Goal: Communication & Community: Answer question/provide support

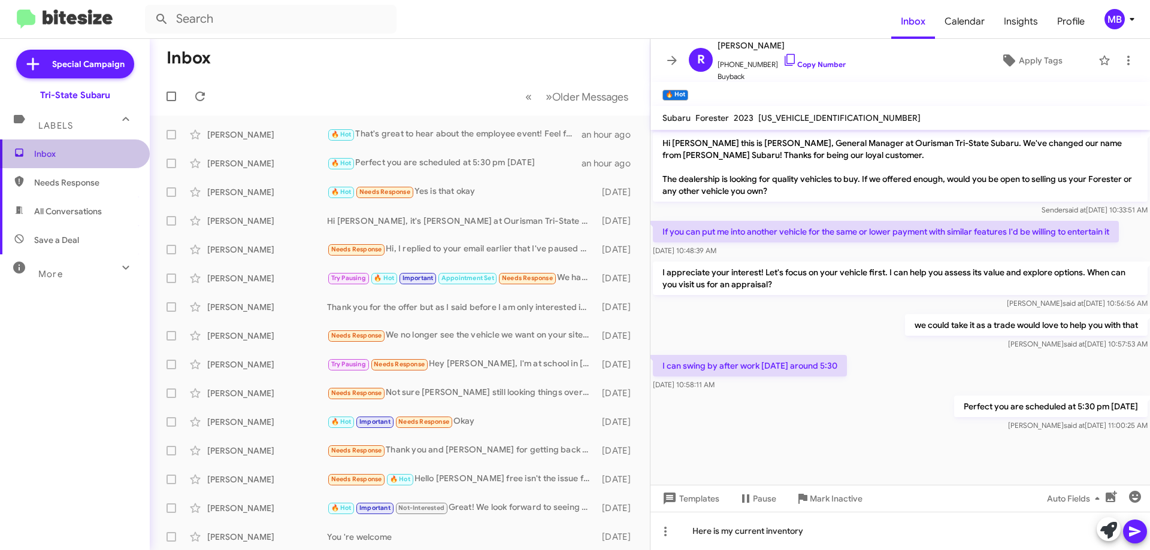
click at [78, 150] on span "Inbox" at bounding box center [85, 154] width 102 height 12
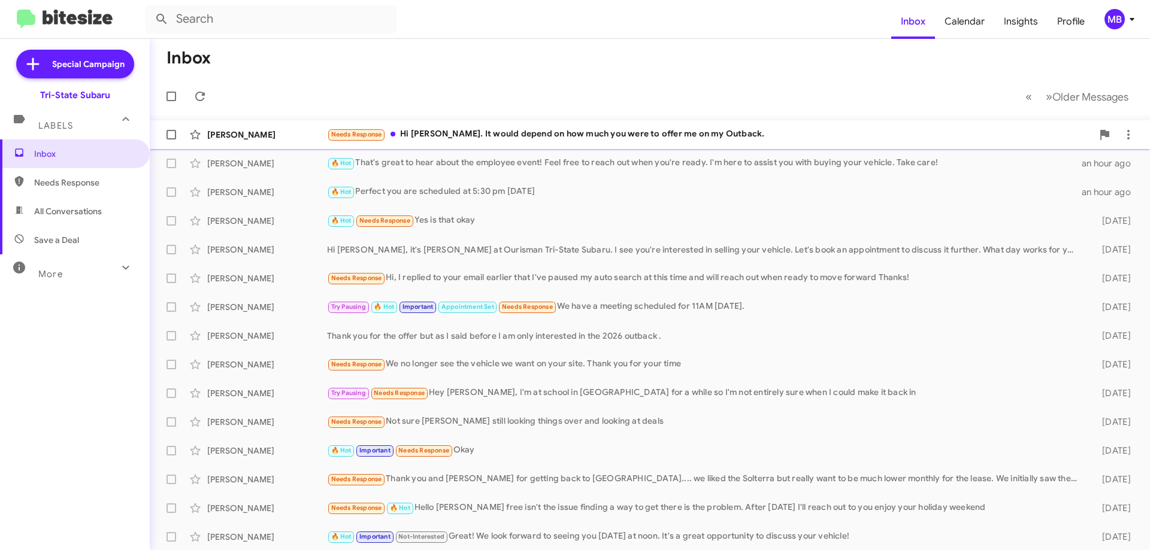
click at [295, 138] on div "[PERSON_NAME]" at bounding box center [267, 135] width 120 height 12
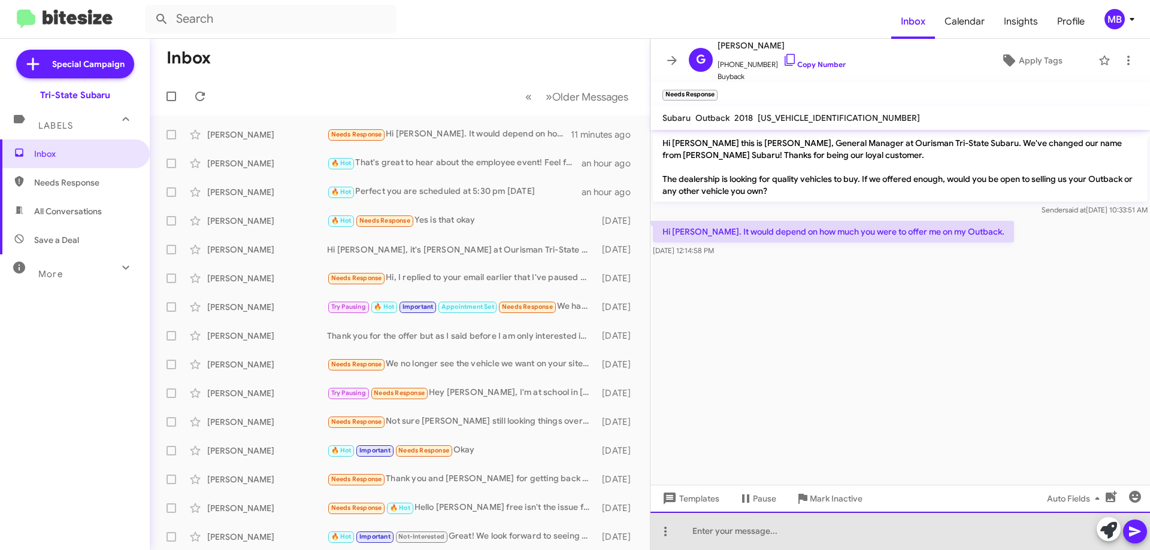
click at [875, 522] on div at bounding box center [899, 531] width 499 height 38
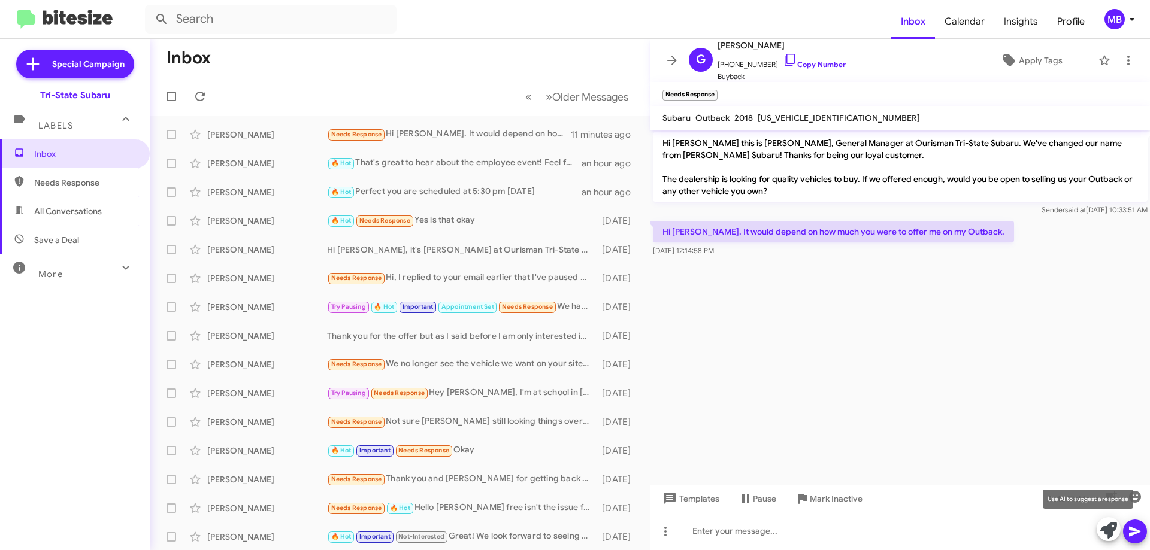
click at [1102, 531] on icon at bounding box center [1108, 530] width 17 height 17
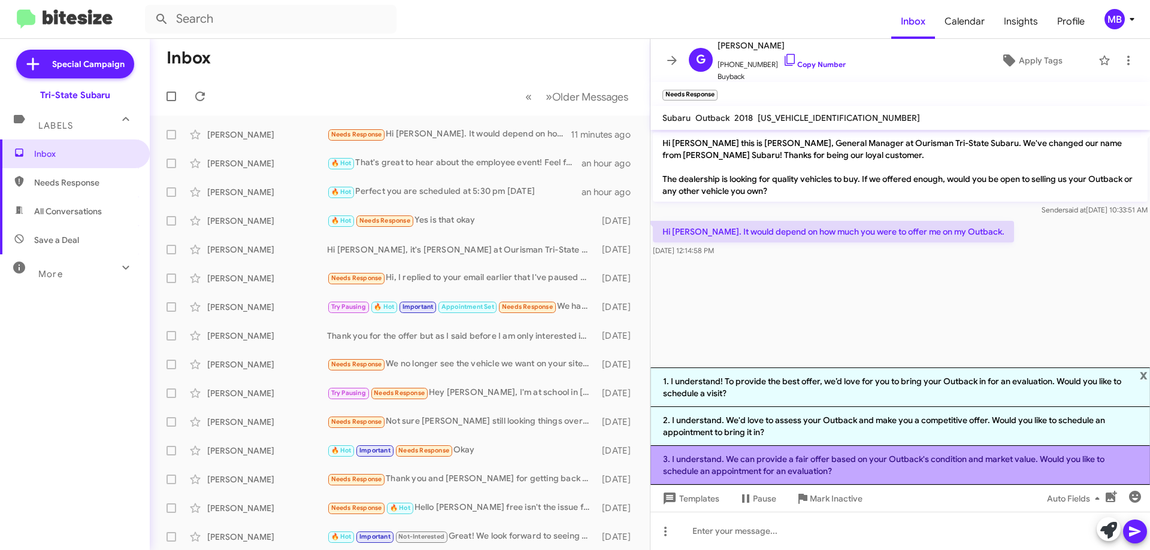
click at [775, 463] on li "3. I understand. We can provide a fair offer based on your Outback's condition …" at bounding box center [899, 465] width 499 height 39
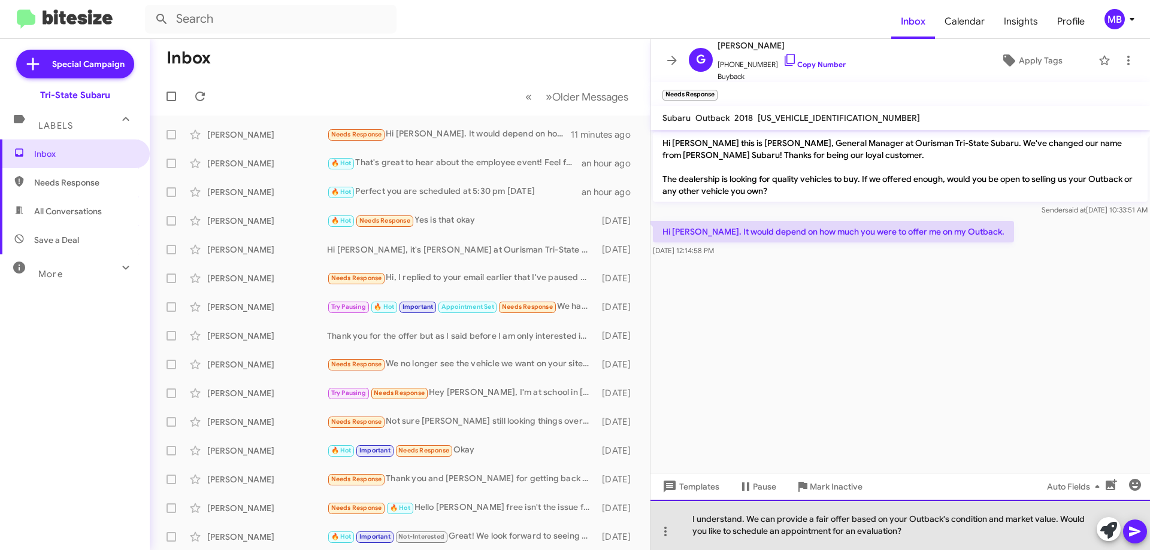
click at [924, 535] on div "I understand. We can provide a fair offer based on your Outback's condition and…" at bounding box center [899, 525] width 499 height 50
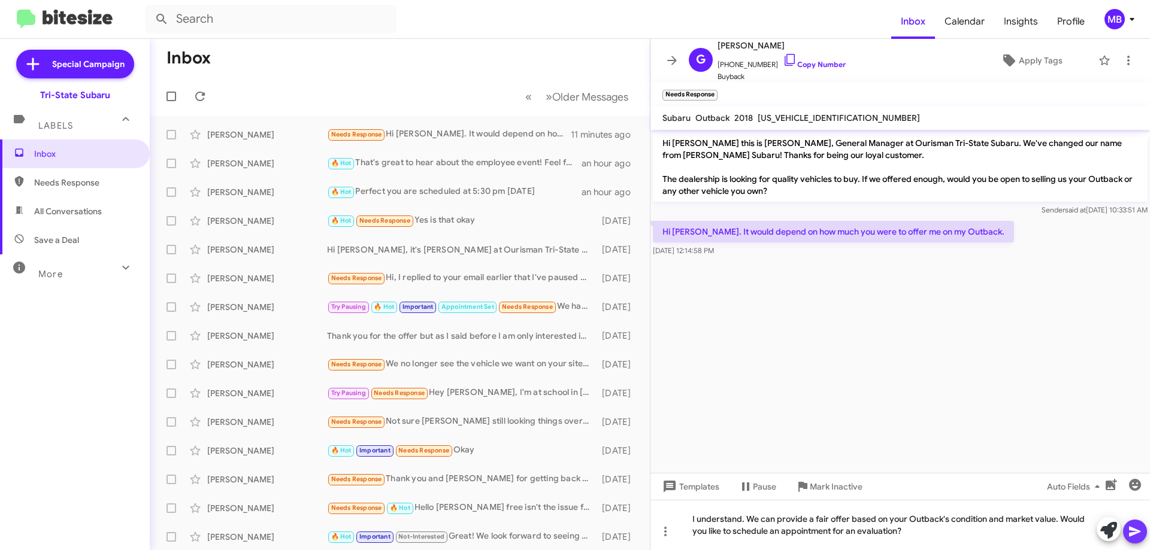
click at [1128, 526] on icon at bounding box center [1134, 532] width 14 height 14
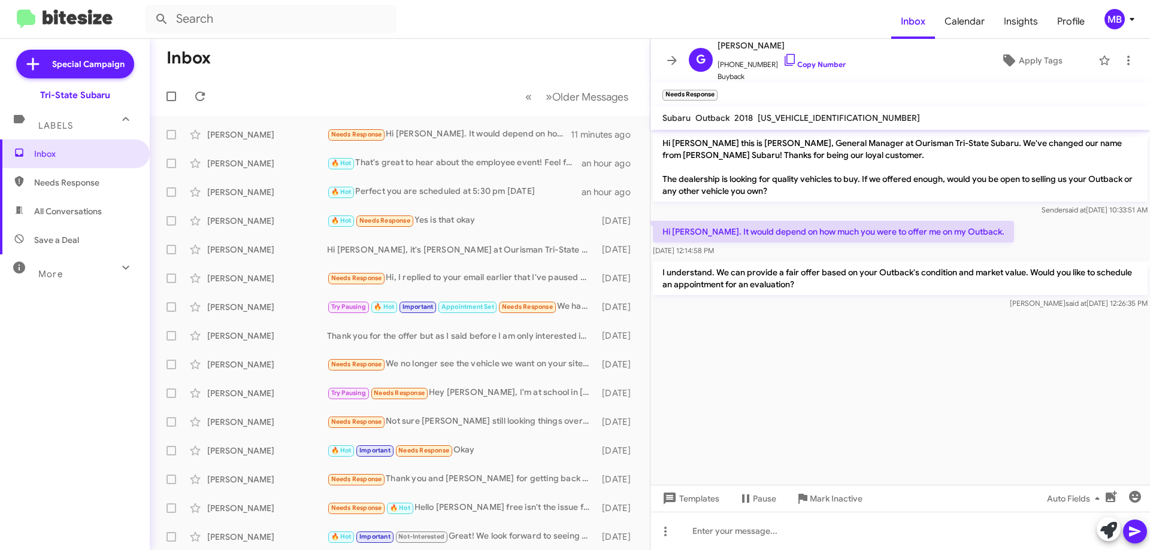
click at [98, 182] on span "Needs Response" at bounding box center [85, 183] width 102 height 12
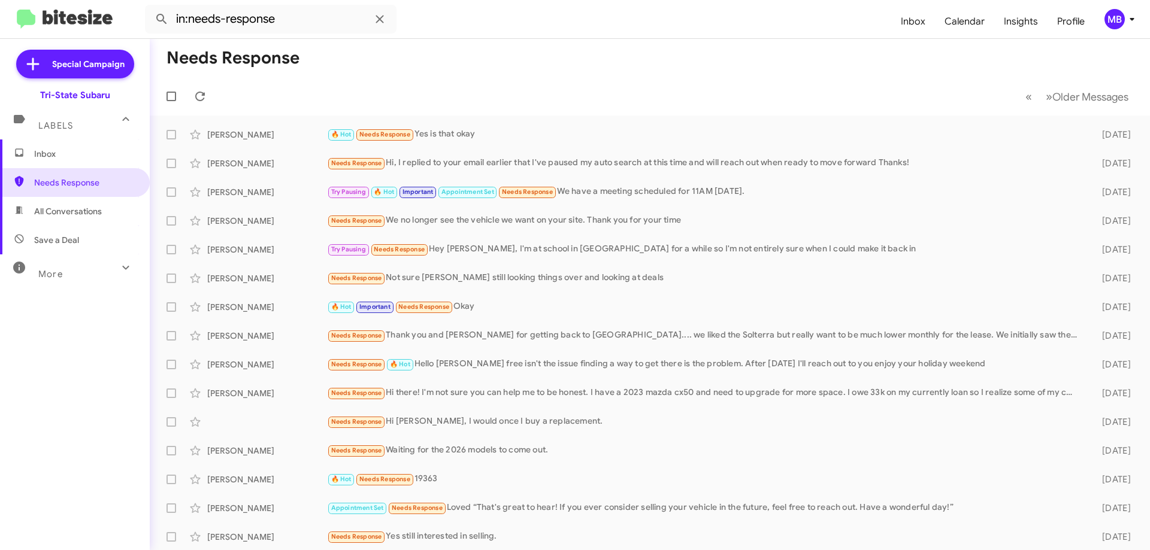
click at [110, 210] on span "All Conversations" at bounding box center [75, 211] width 150 height 29
type input "in:all-conversations"
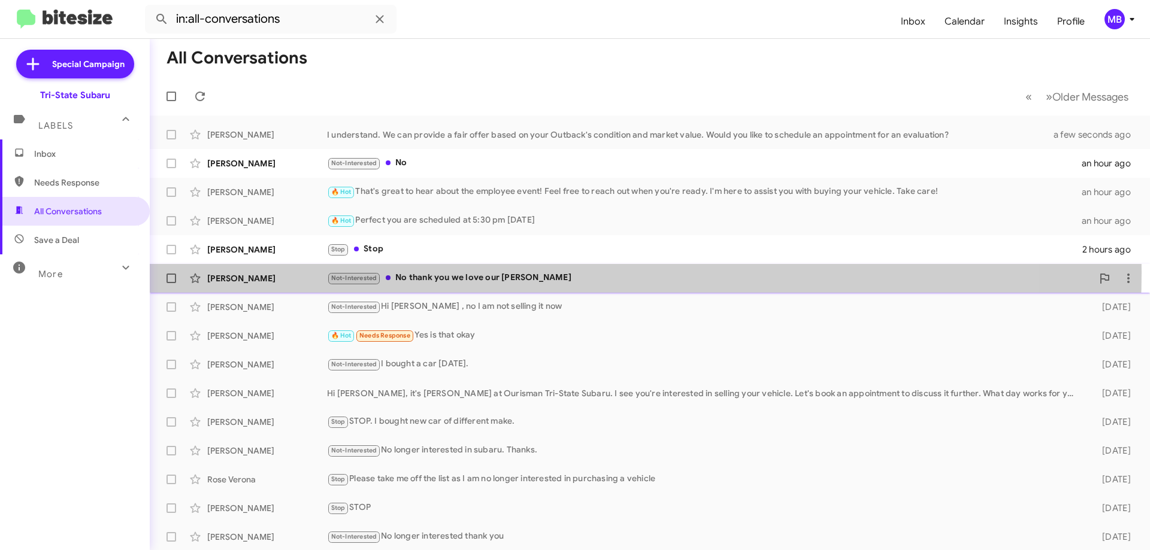
click at [481, 272] on div "Not-Interested No thank you we love our [PERSON_NAME]" at bounding box center [709, 278] width 765 height 14
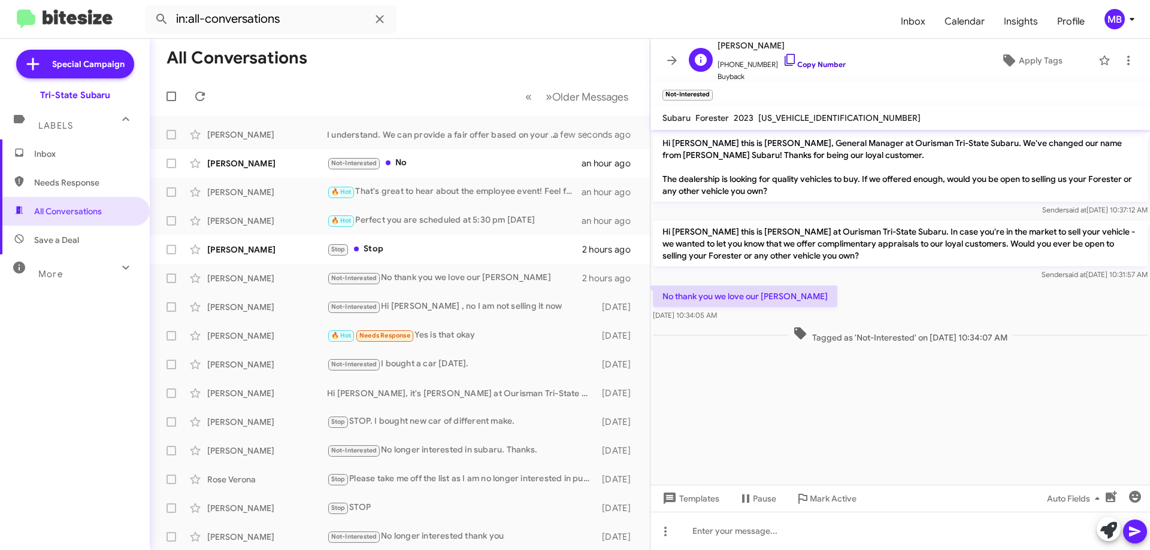
click at [816, 63] on link "Copy Number" at bounding box center [814, 64] width 63 height 9
click at [1039, 331] on div "Tagged as 'Not-Interested' on [DATE] 10:34:07 AM" at bounding box center [900, 334] width 495 height 17
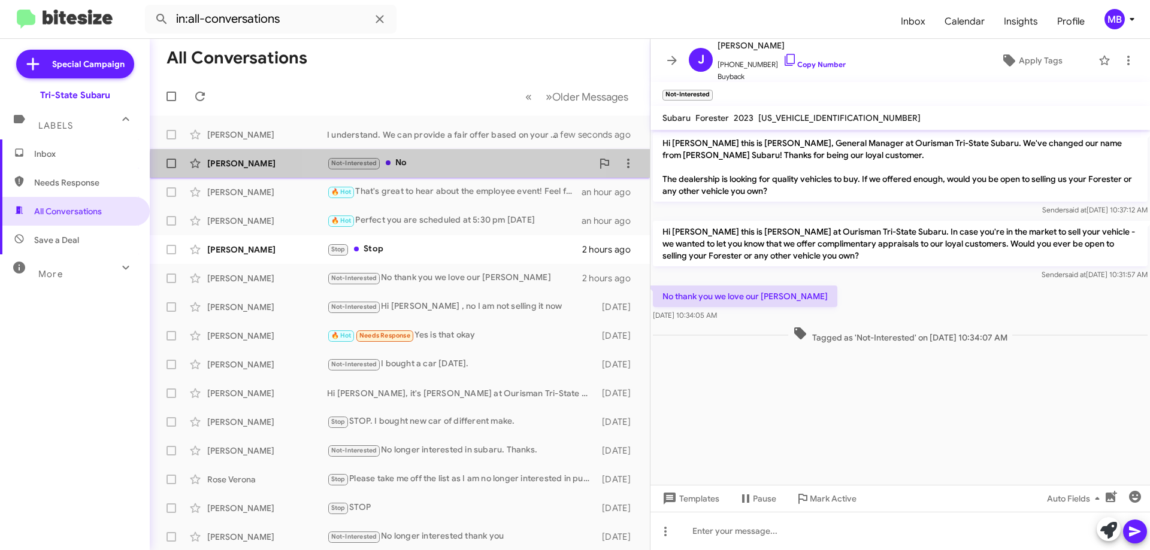
click at [459, 172] on div "[PERSON_NAME] Not-Interested No an hour ago" at bounding box center [399, 163] width 481 height 24
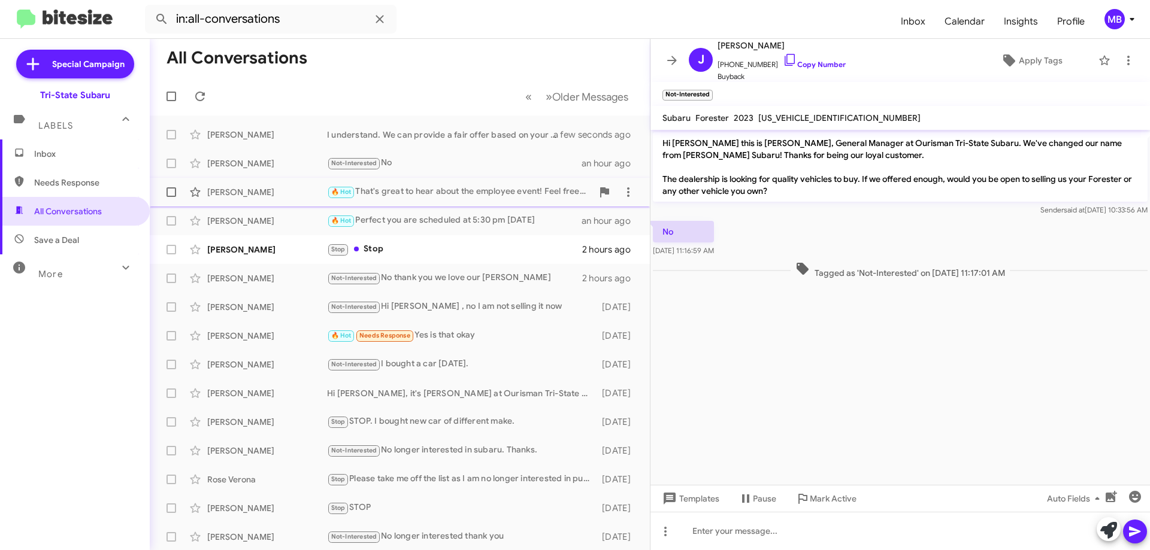
click at [396, 200] on div "[PERSON_NAME] 🔥 Hot That's great to hear about the employee event! Feel free to…" at bounding box center [399, 192] width 481 height 24
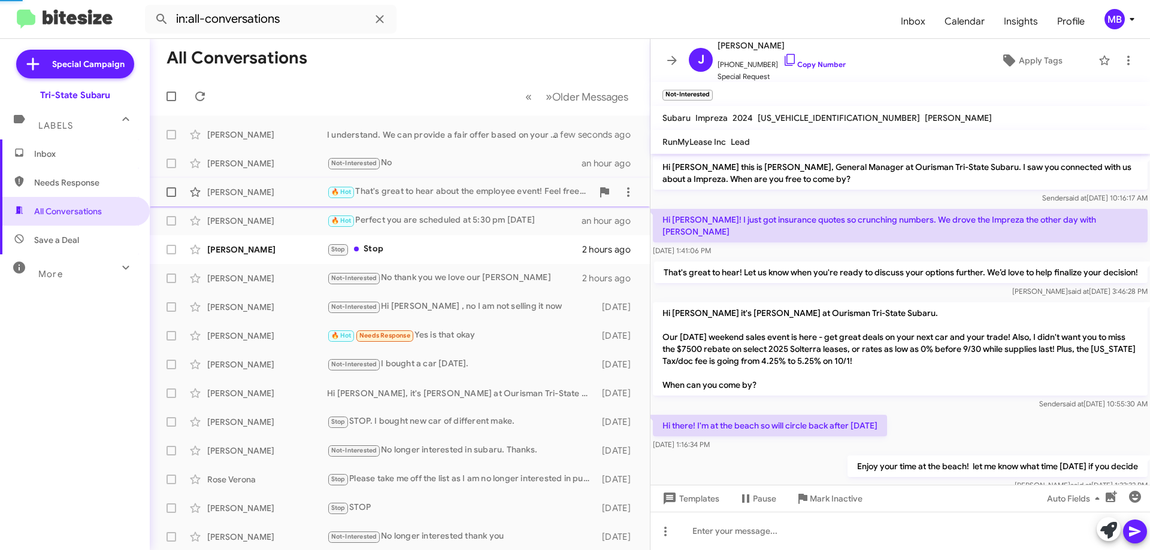
scroll to position [206, 0]
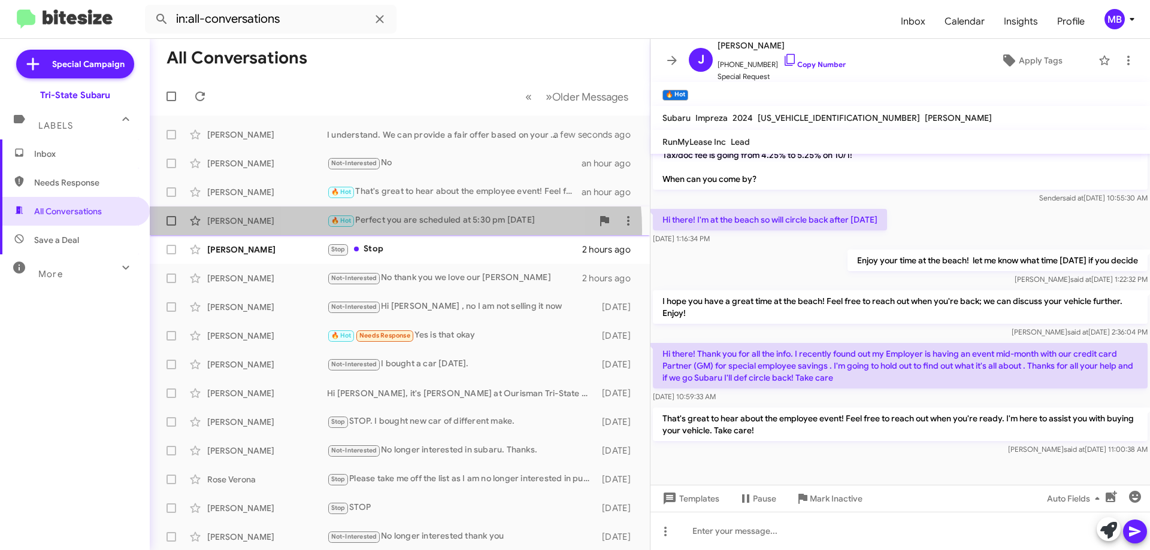
click at [385, 231] on div "[PERSON_NAME] 🔥 Hot Perfect you are scheduled at 5:30 pm [DATE] an hour ago" at bounding box center [399, 221] width 481 height 24
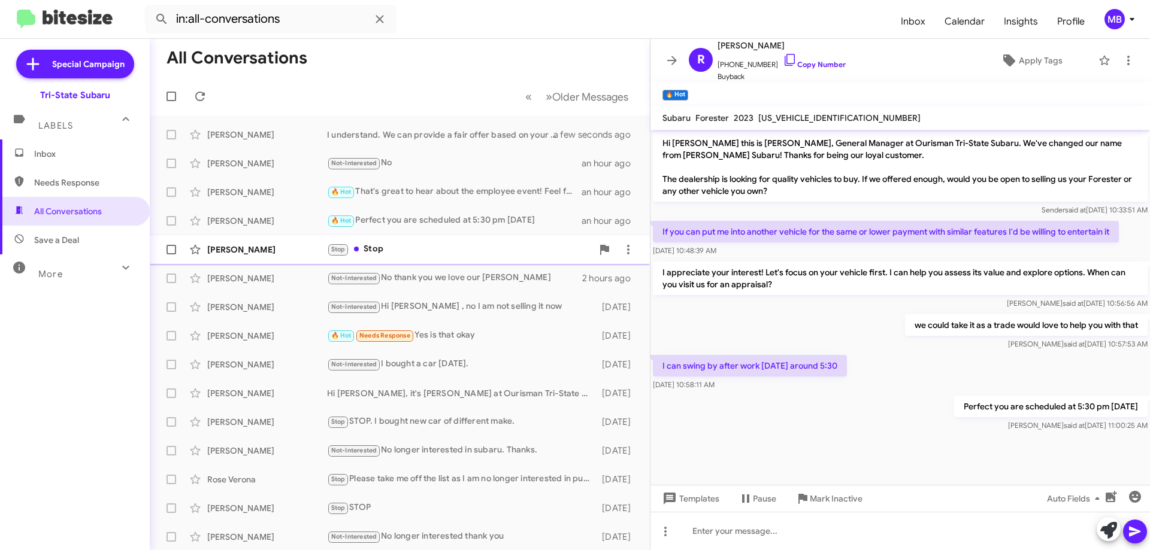
click at [449, 253] on div "Stop Stop" at bounding box center [459, 249] width 265 height 14
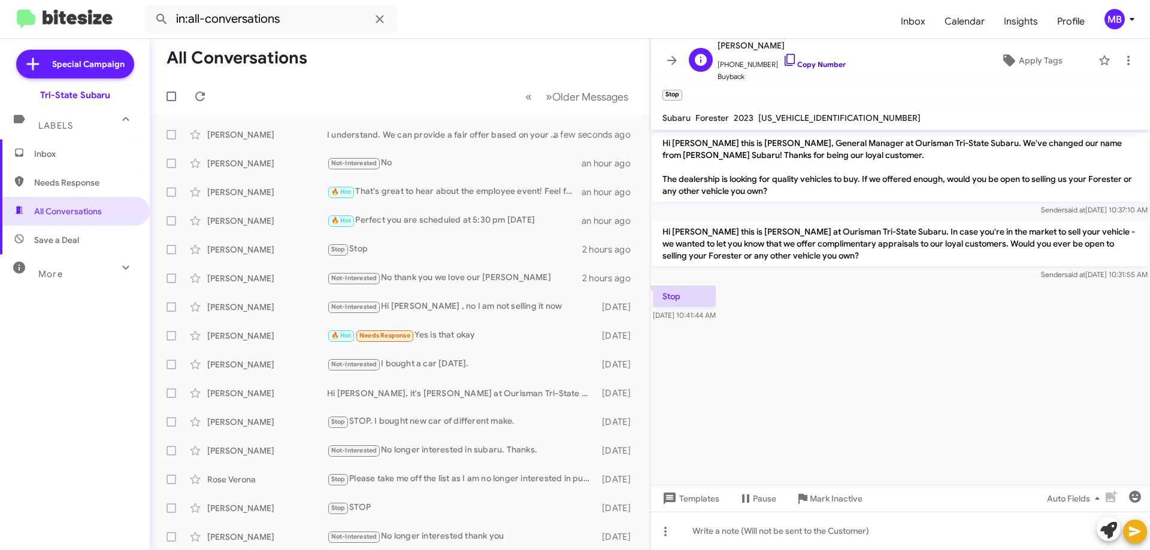
click at [810, 64] on link "Copy Number" at bounding box center [814, 64] width 63 height 9
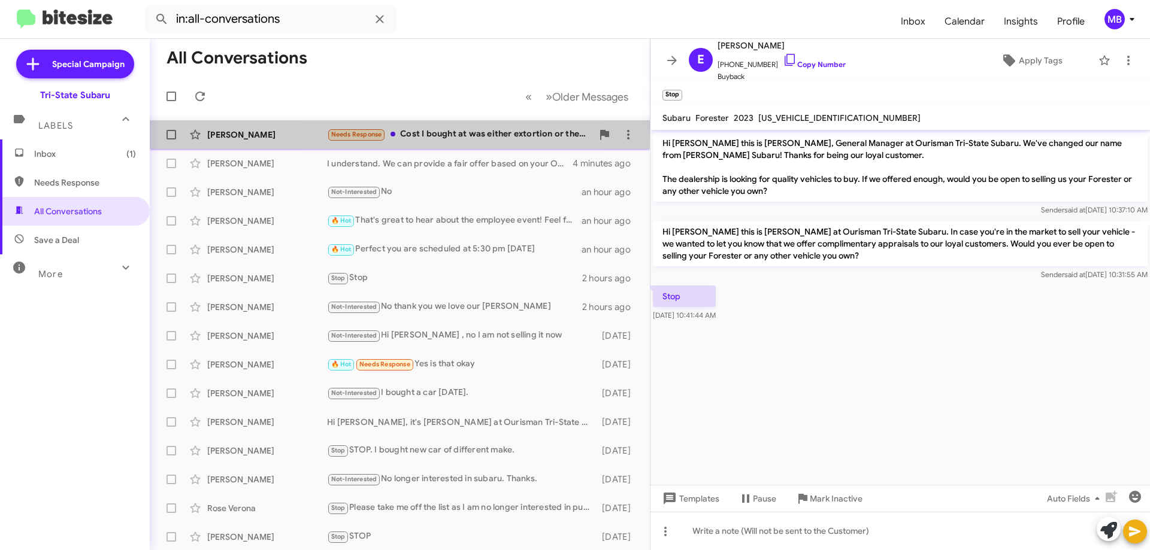
click at [452, 136] on div "Needs Response Cost I bought at was either extortion or they aren't holding val…" at bounding box center [459, 135] width 265 height 14
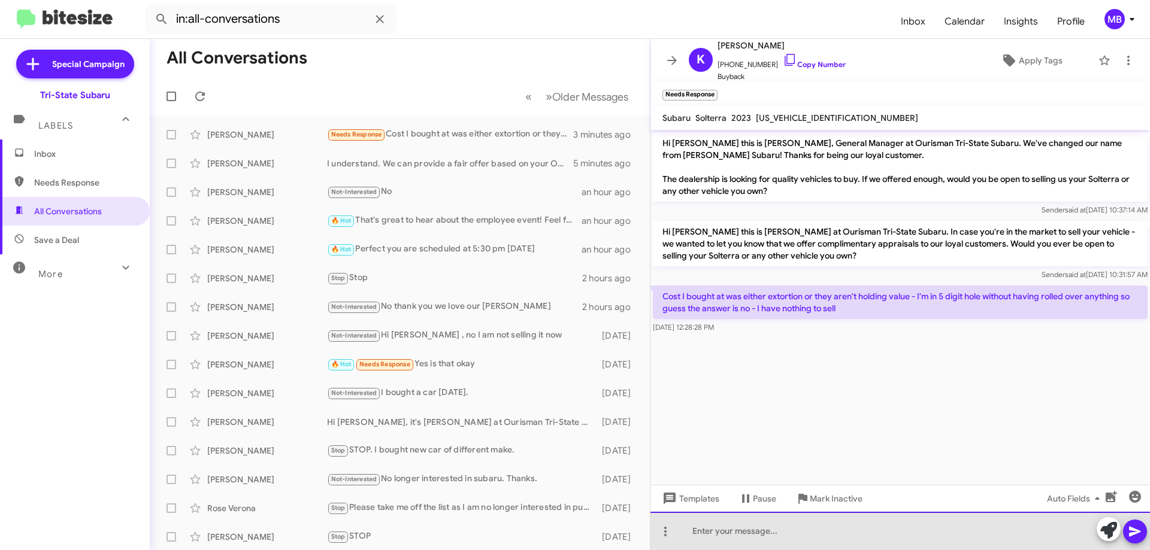
click at [823, 535] on div at bounding box center [899, 531] width 499 height 38
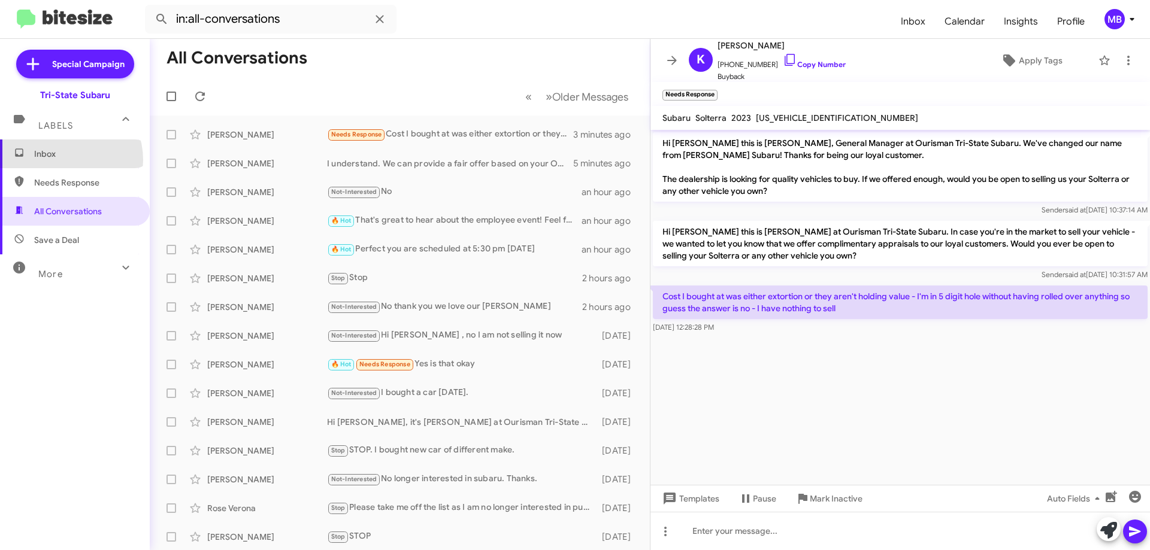
click at [62, 160] on span "Inbox" at bounding box center [75, 154] width 150 height 29
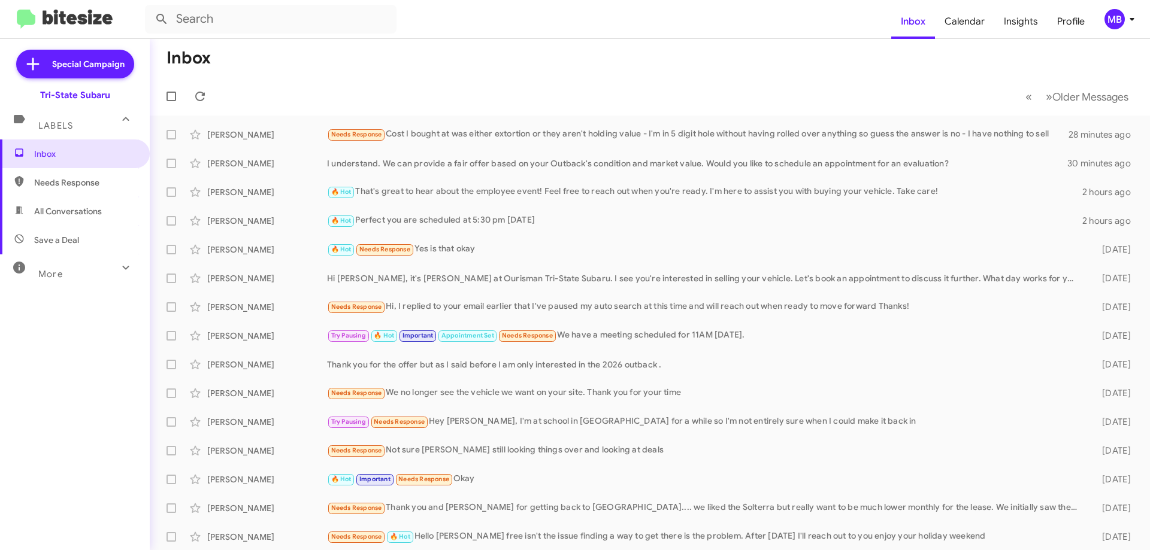
click at [95, 181] on span "Needs Response" at bounding box center [85, 183] width 102 height 12
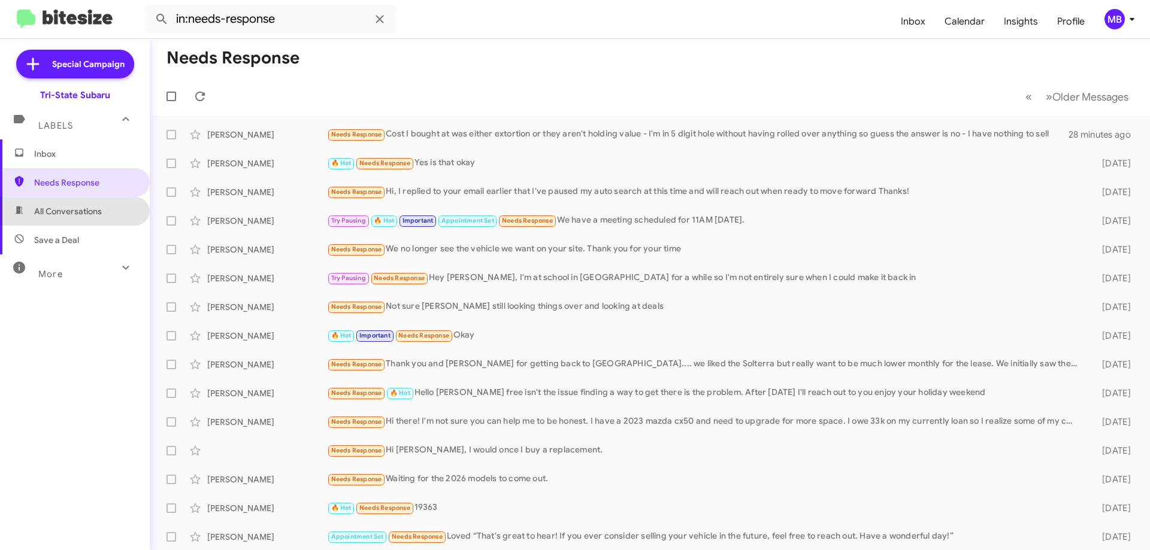
click at [94, 211] on span "All Conversations" at bounding box center [68, 211] width 68 height 12
type input "in:all-conversations"
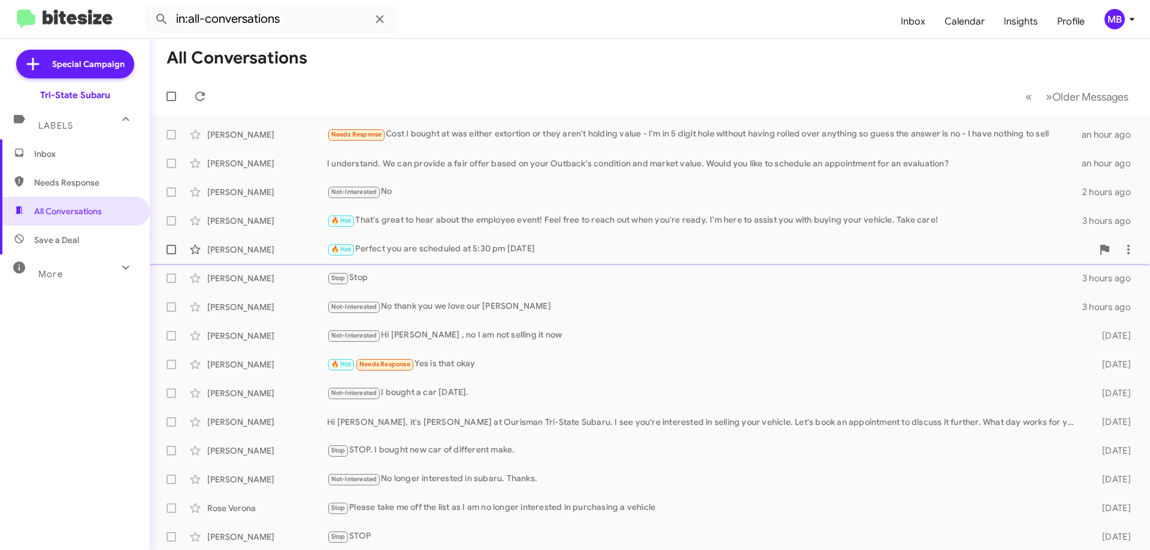
click at [273, 246] on div "[PERSON_NAME]" at bounding box center [267, 250] width 120 height 12
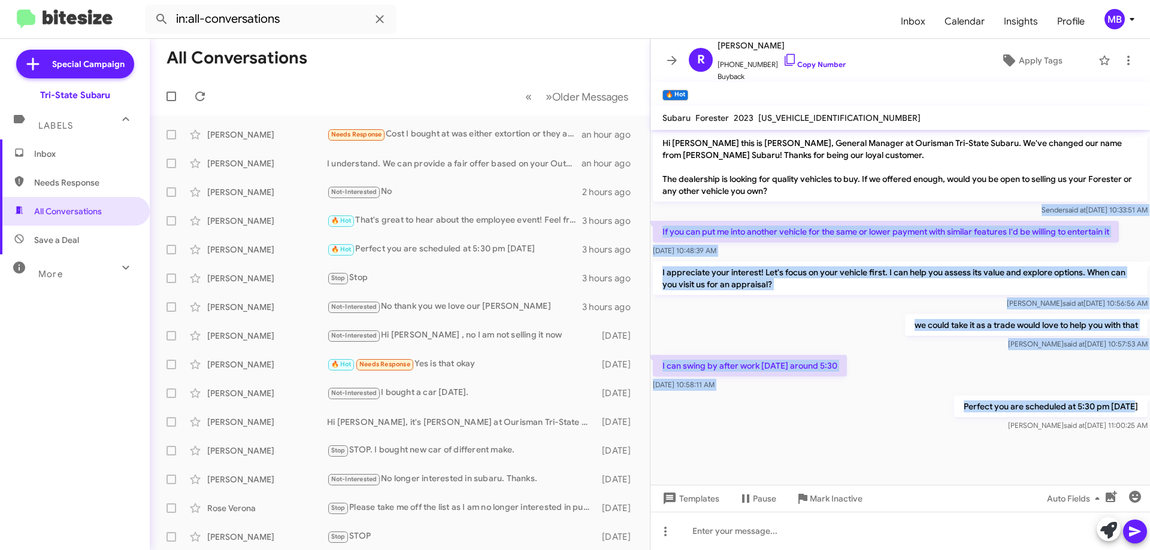
drag, startPoint x: 1138, startPoint y: 408, endPoint x: 726, endPoint y: 208, distance: 458.2
click at [726, 208] on div "Hi [PERSON_NAME] this is [PERSON_NAME], General Manager at Ourisman Tri-State S…" at bounding box center [899, 282] width 499 height 304
copy div "Sender said at [DATE] 10:33:51 AM If you can put me into another vehicle for th…"
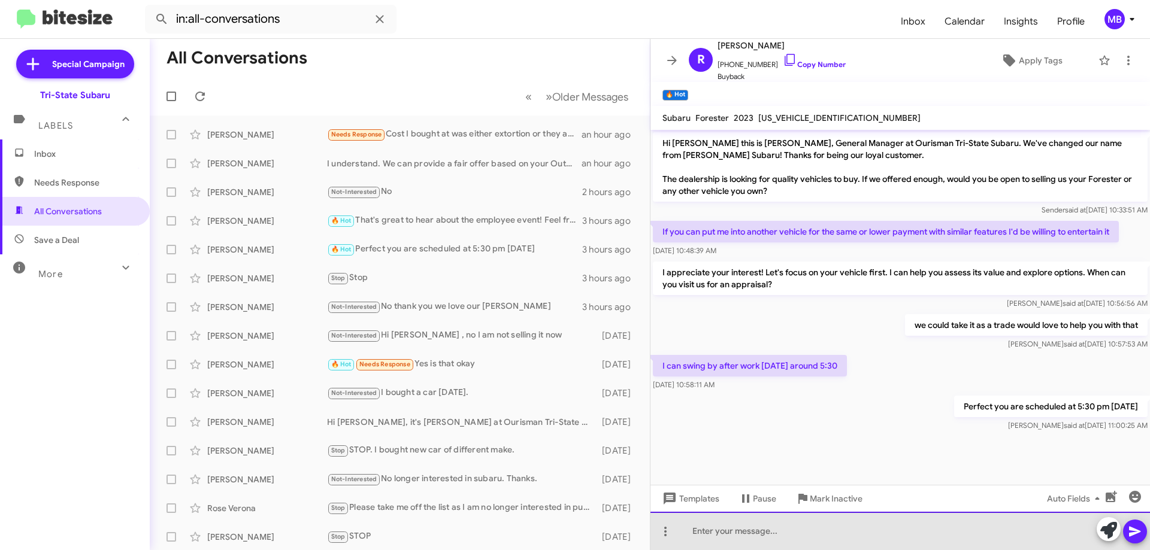
click at [846, 536] on div at bounding box center [899, 531] width 499 height 38
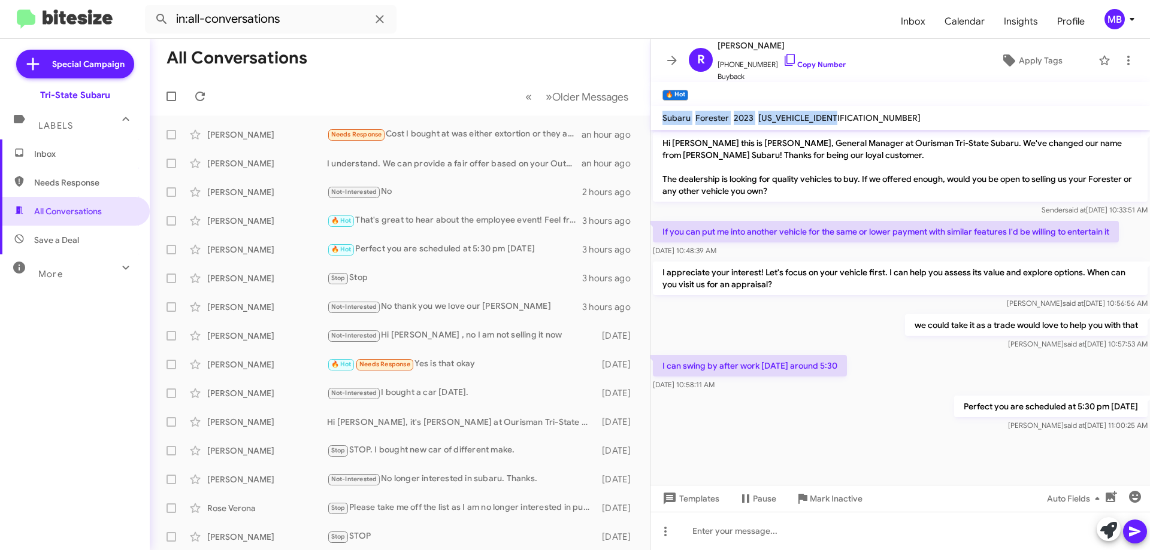
drag, startPoint x: 853, startPoint y: 118, endPoint x: 662, endPoint y: 117, distance: 191.0
click at [660, 116] on mat-toolbar "Subaru Forester 2023 [US_VEHICLE_IDENTIFICATION_NUMBER]" at bounding box center [899, 118] width 499 height 24
copy div "Subaru Forester 2023 [US_VEHICLE_IDENTIFICATION_NUMBER]"
click at [93, 160] on span "Inbox" at bounding box center [75, 154] width 150 height 29
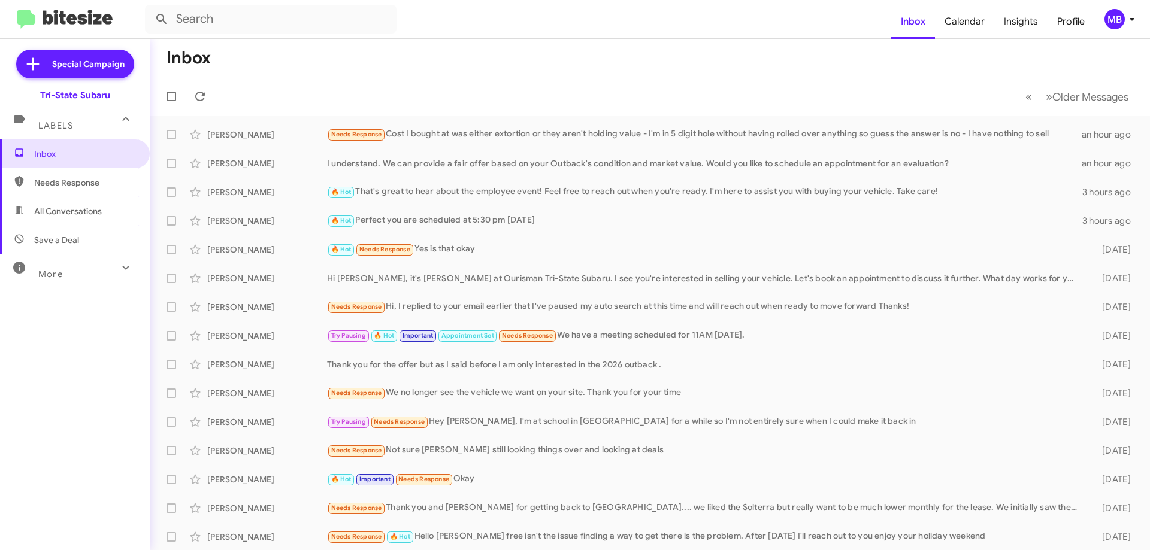
click at [110, 189] on span "Needs Response" at bounding box center [75, 182] width 150 height 29
type input "in:needs-response"
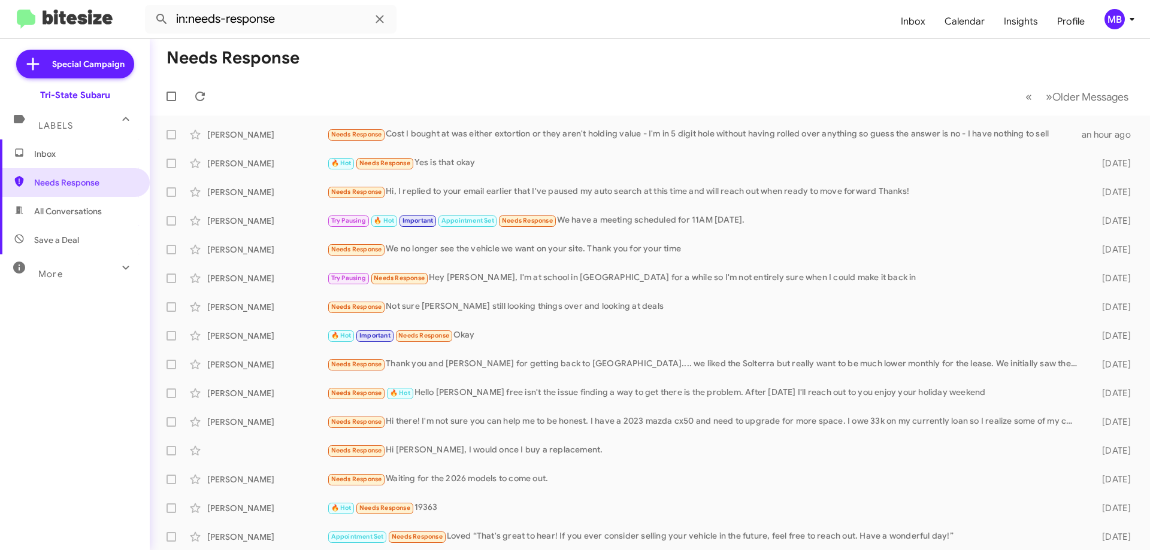
click at [99, 150] on span "Inbox" at bounding box center [85, 154] width 102 height 12
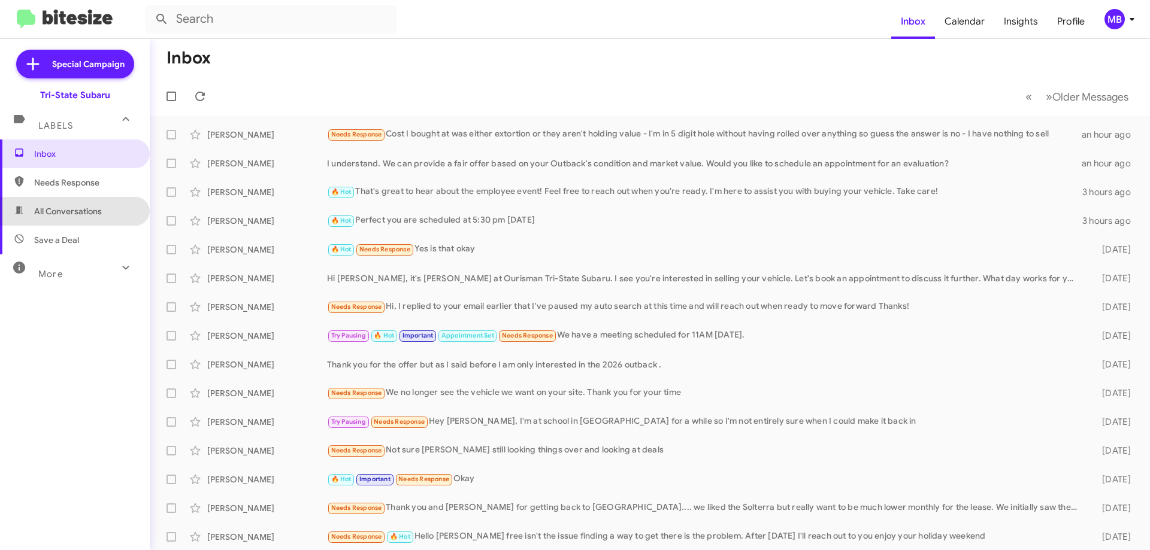
click at [89, 207] on span "All Conversations" at bounding box center [68, 211] width 68 height 12
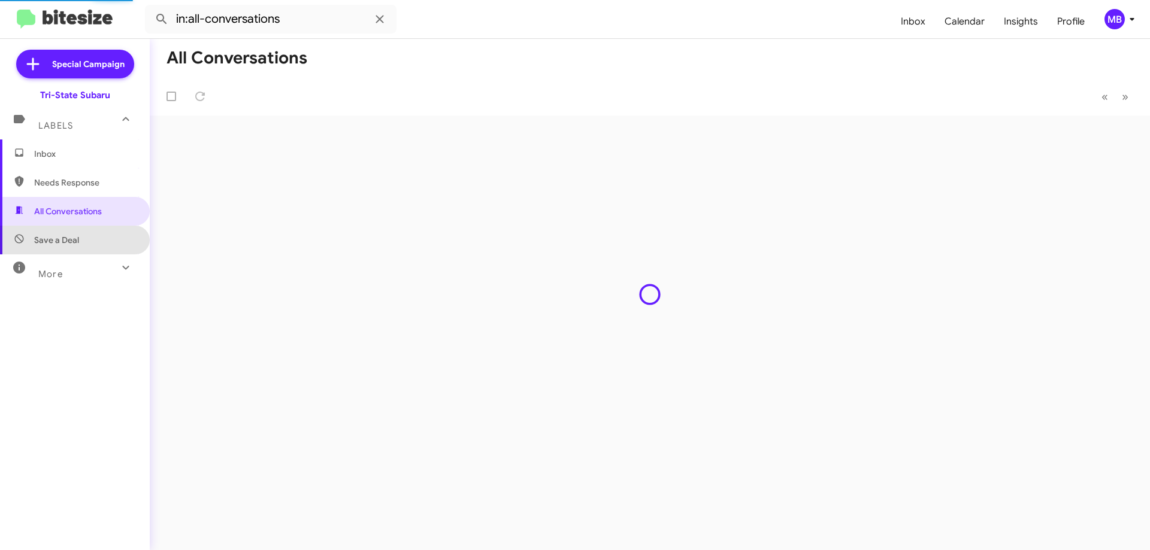
click at [94, 240] on span "Save a Deal" at bounding box center [75, 240] width 150 height 29
type input "in:not-interested"
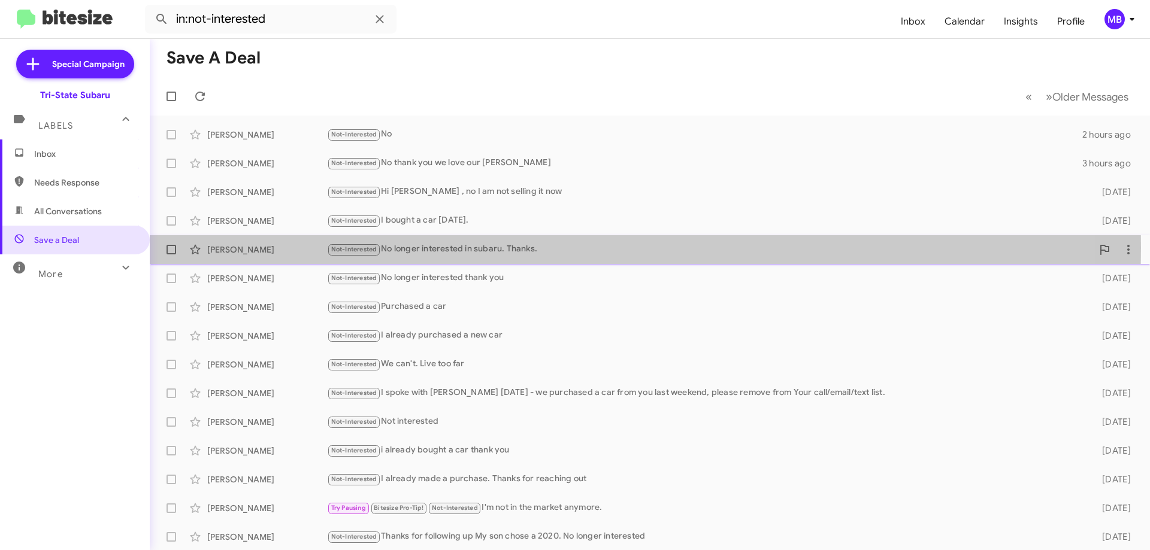
click at [509, 248] on div "Not-Interested No longer interested in subaru. Thanks." at bounding box center [709, 249] width 765 height 14
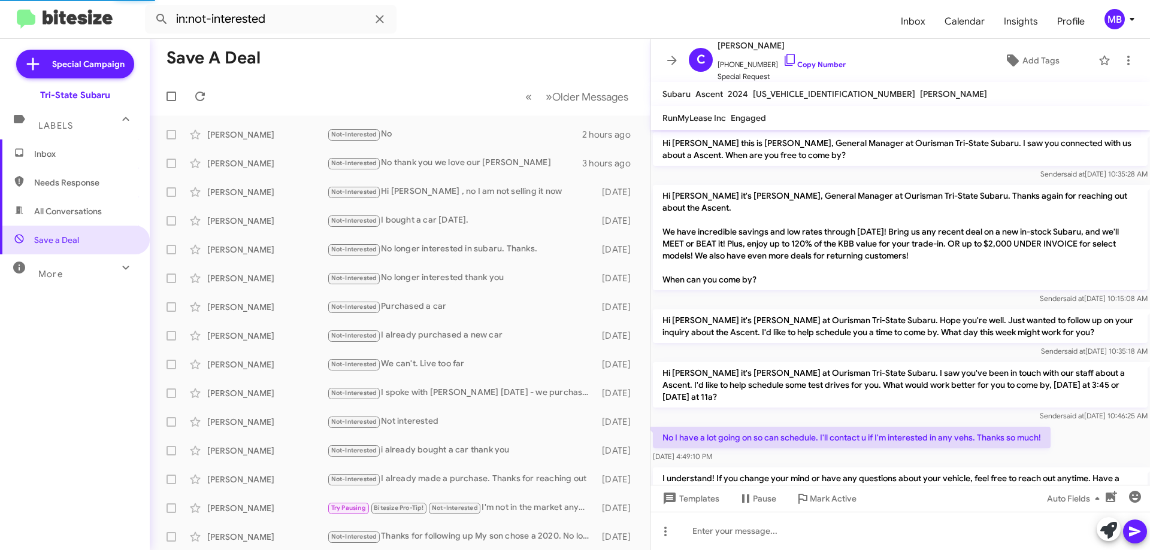
scroll to position [223, 0]
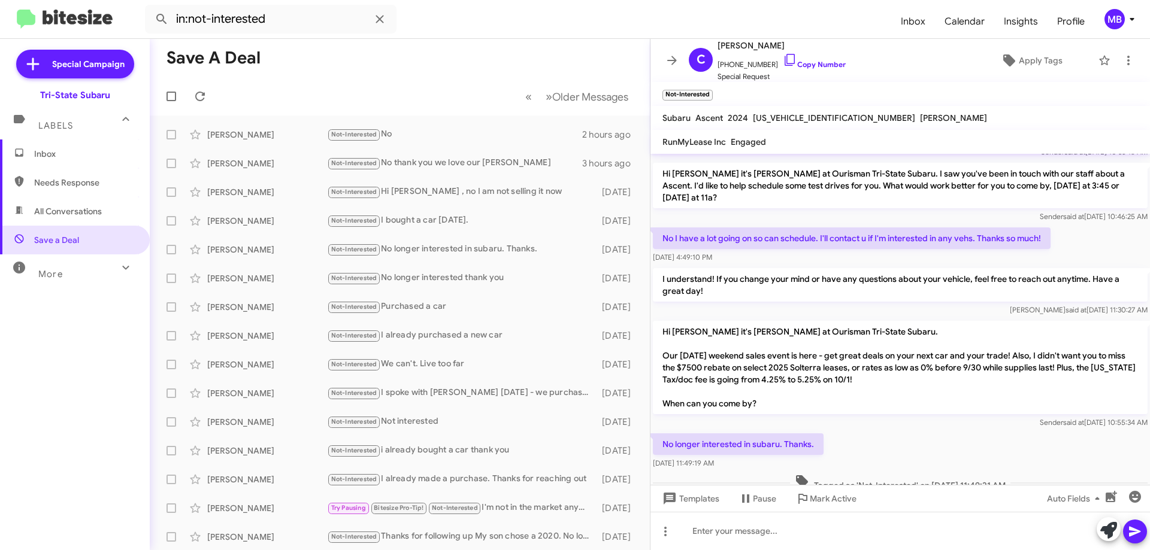
click at [920, 122] on span "[PERSON_NAME]" at bounding box center [953, 118] width 67 height 11
click at [829, 66] on link "Copy Number" at bounding box center [814, 64] width 63 height 9
copy span "i"
click at [399, 395] on div "Not-Interested I spoke with [PERSON_NAME] [DATE] - we purchased a car from you …" at bounding box center [459, 393] width 265 height 14
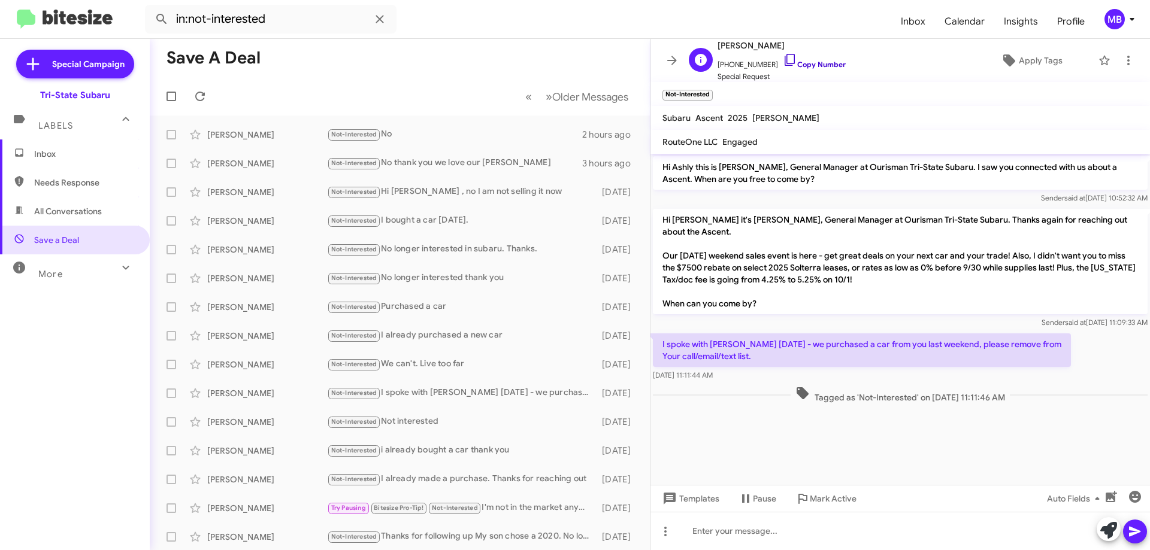
click at [822, 67] on link "Copy Number" at bounding box center [814, 64] width 63 height 9
